Goal: Check status: Check status

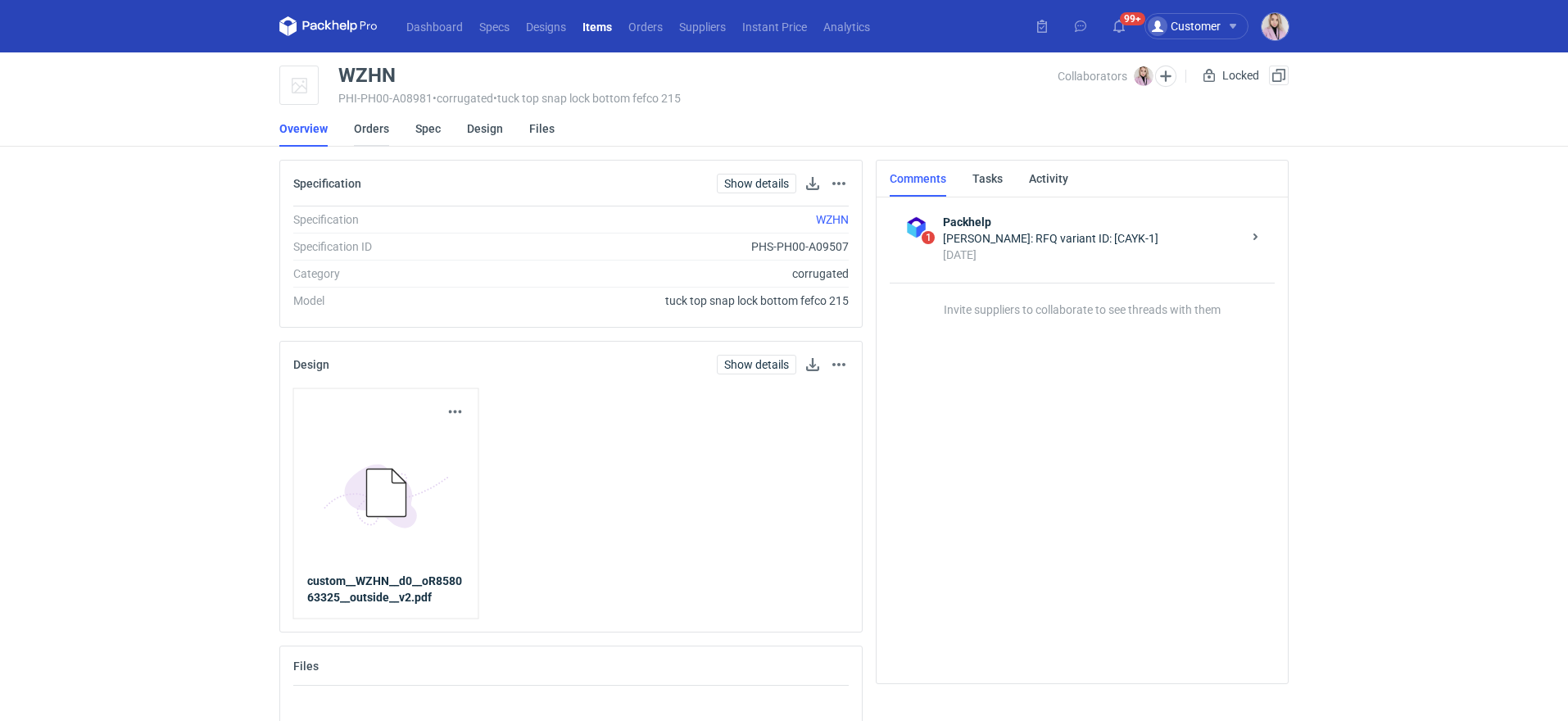
click at [375, 129] on link "Orders" at bounding box center [371, 129] width 36 height 36
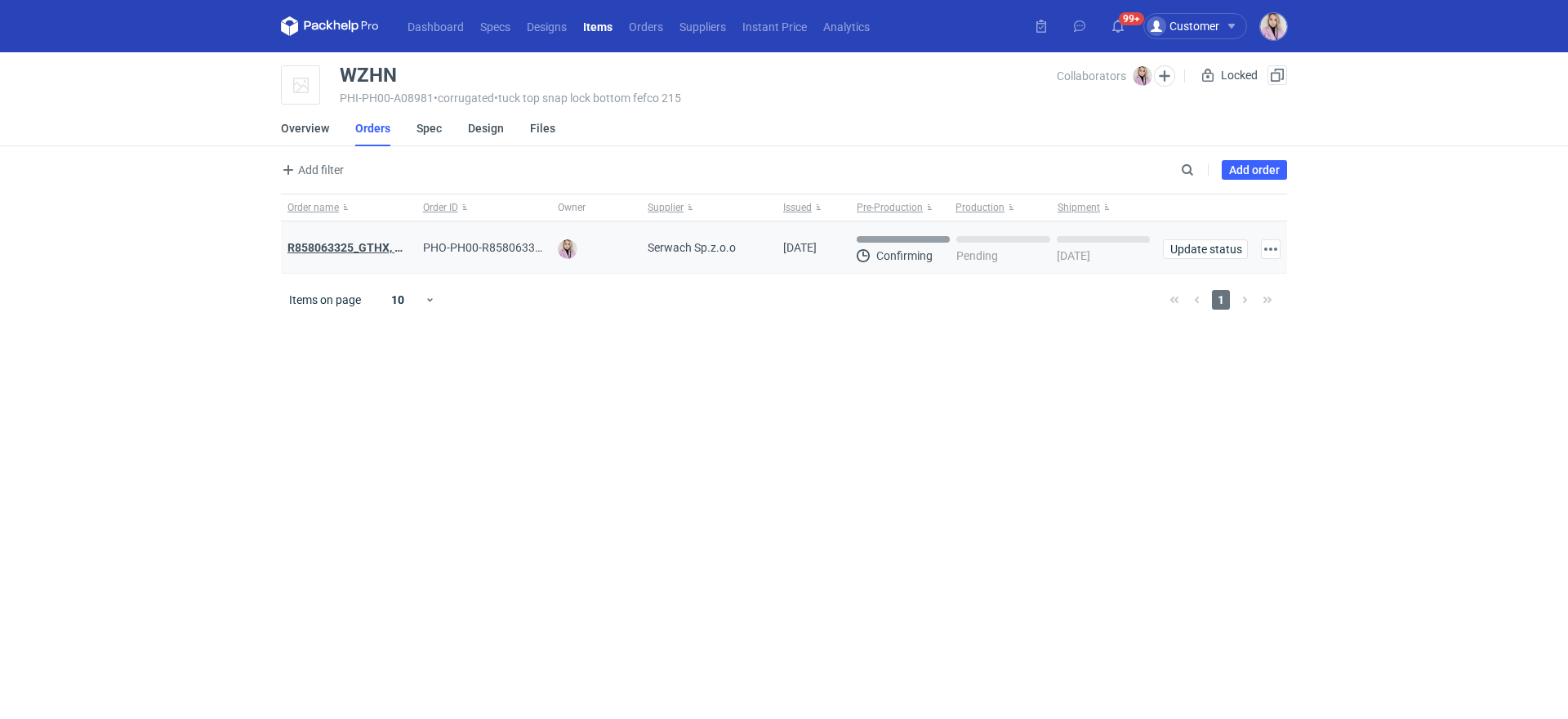
click at [339, 248] on strong "R858063325_GTHX, NNPL, JAAG, JGXY, QTVD, WZHN, ITNR, EUMI" at bounding box center [457, 247] width 340 height 13
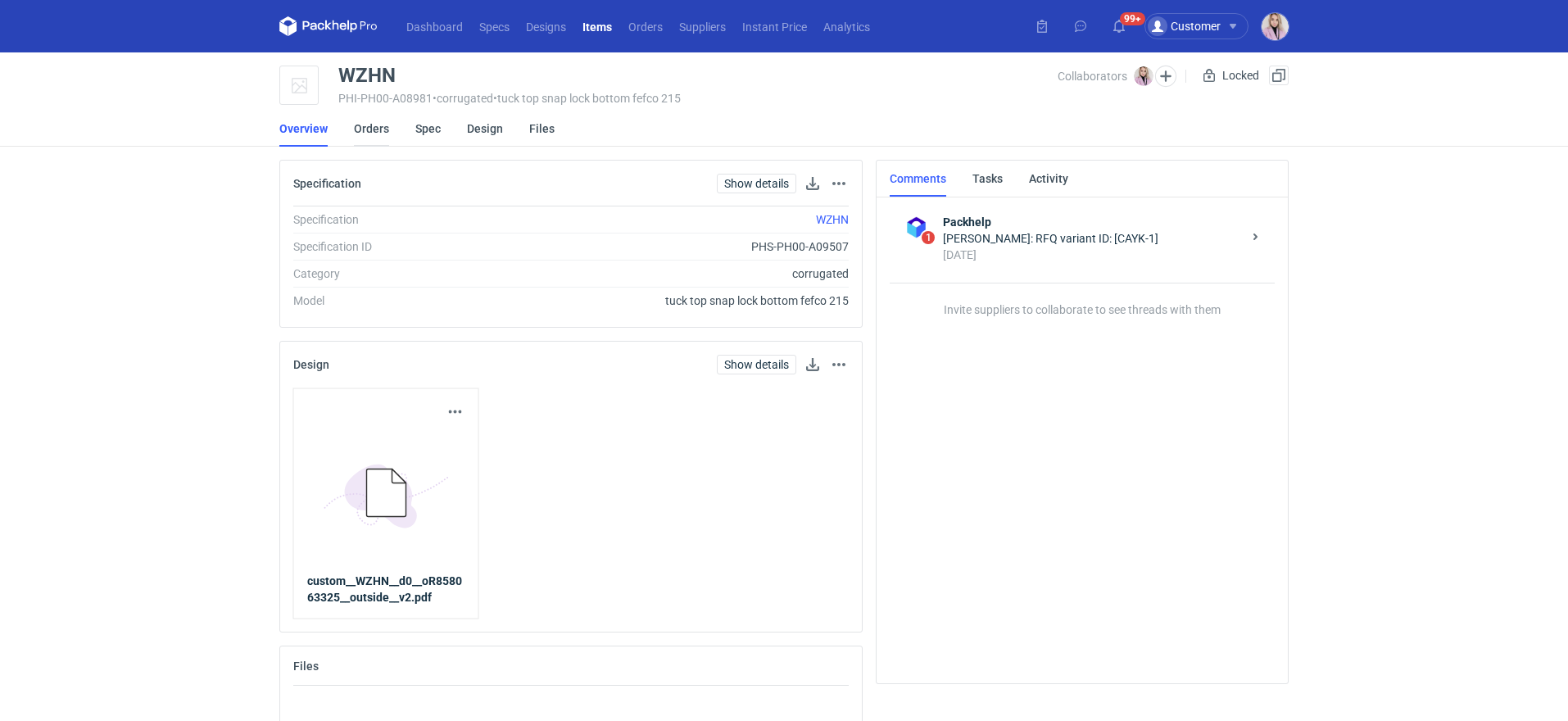
click at [364, 125] on link "Orders" at bounding box center [371, 129] width 36 height 36
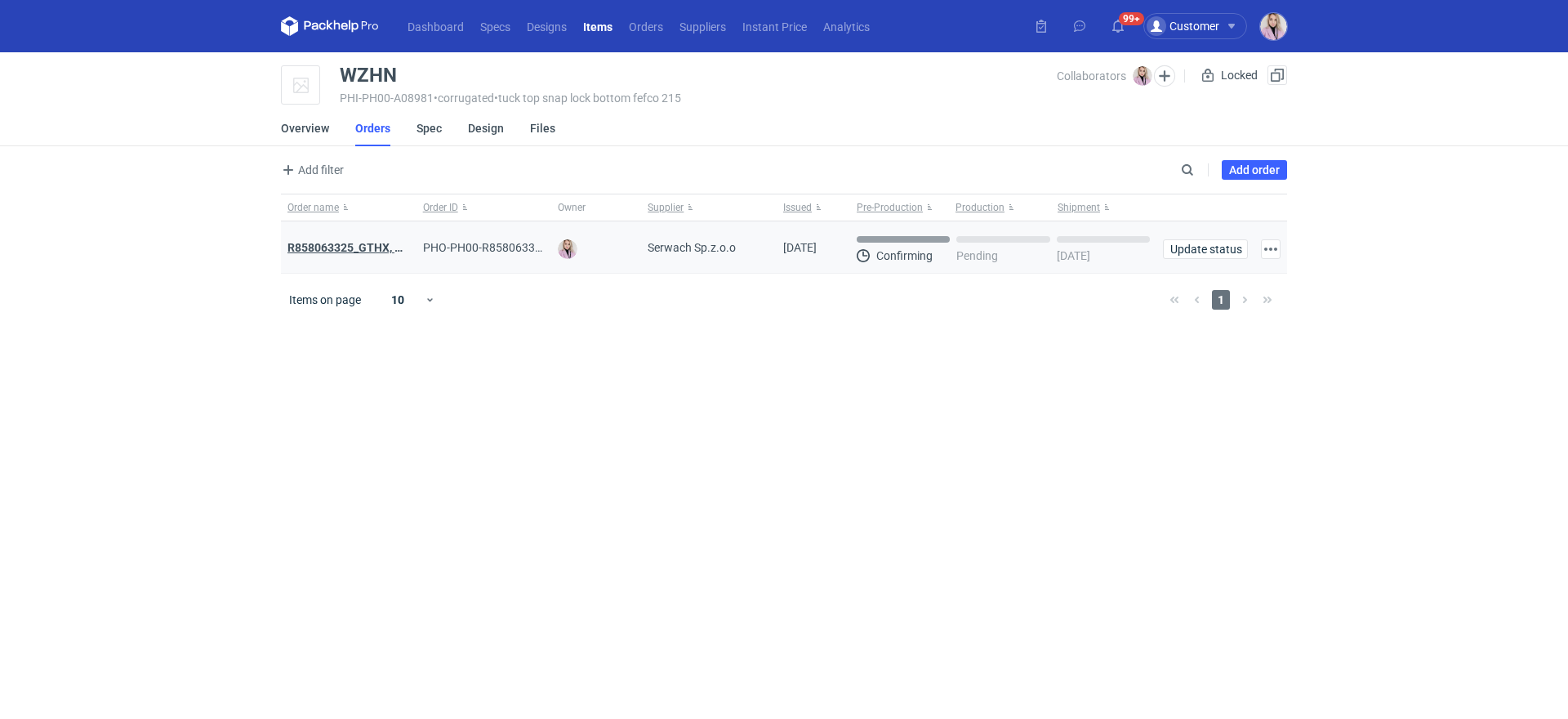
click at [343, 254] on strong "R858063325_GTHX, NNPL, JAAG, JGXY, QTVD, WZHN, ITNR, EUMI" at bounding box center [457, 247] width 340 height 13
